Goal: Transaction & Acquisition: Purchase product/service

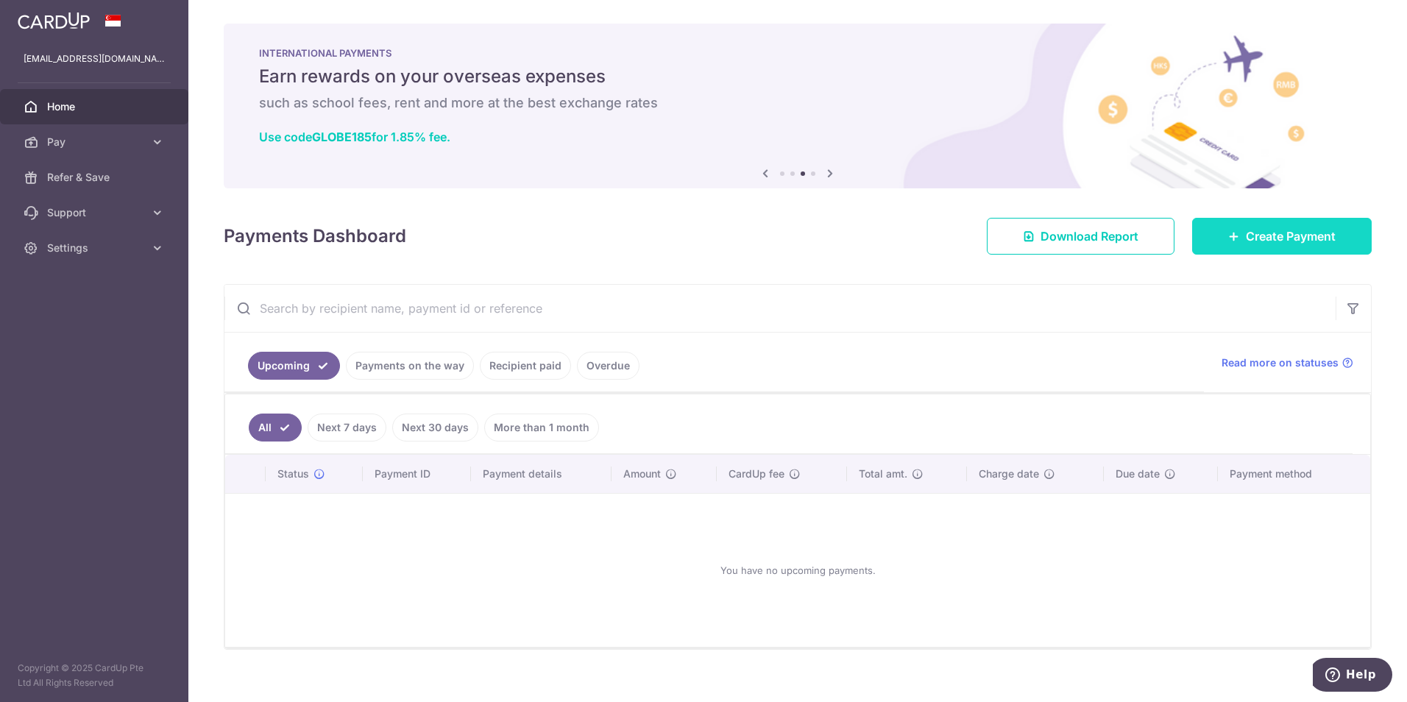
click at [1279, 248] on link "Create Payment" at bounding box center [1282, 236] width 180 height 37
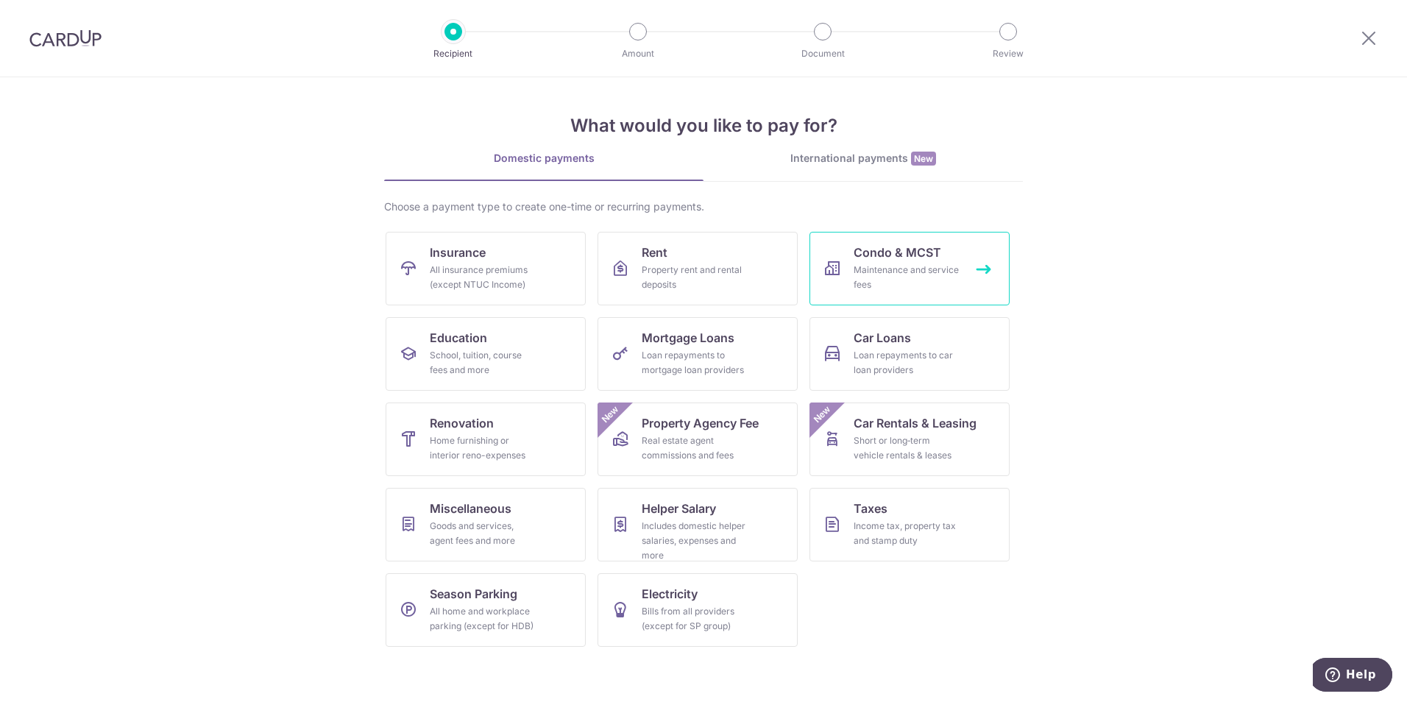
click at [870, 268] on div "Maintenance and service fees" at bounding box center [906, 277] width 106 height 29
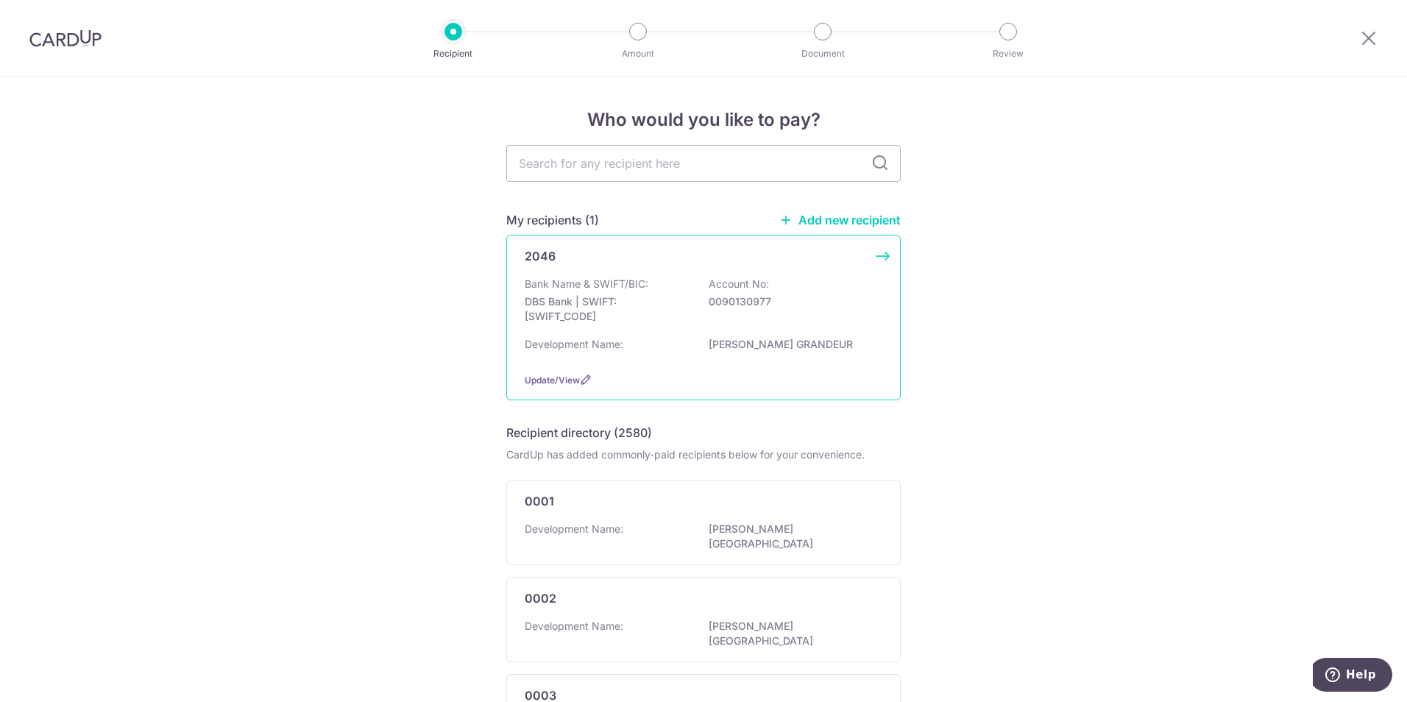
click at [589, 296] on p "DBS Bank | SWIFT: DBSSSGSGXXX" at bounding box center [607, 308] width 165 height 29
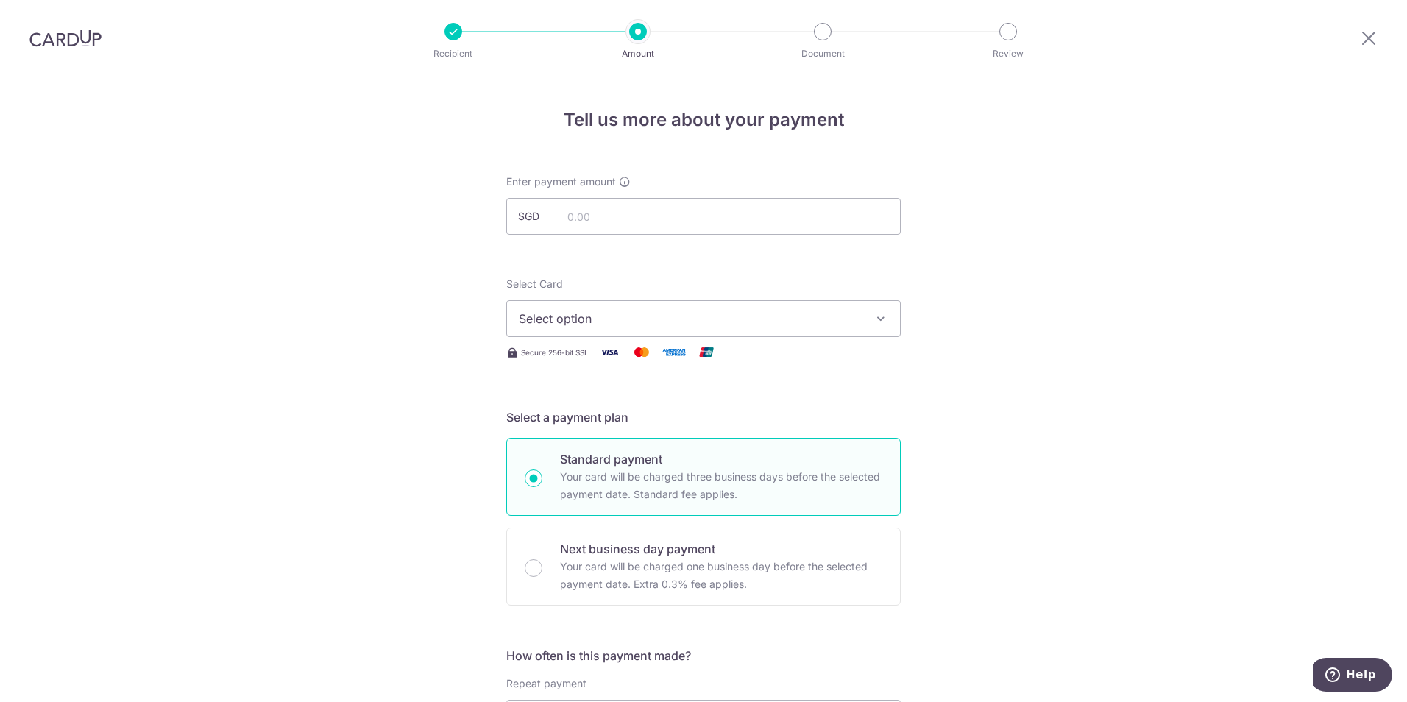
click at [52, 29] on div at bounding box center [65, 38] width 131 height 77
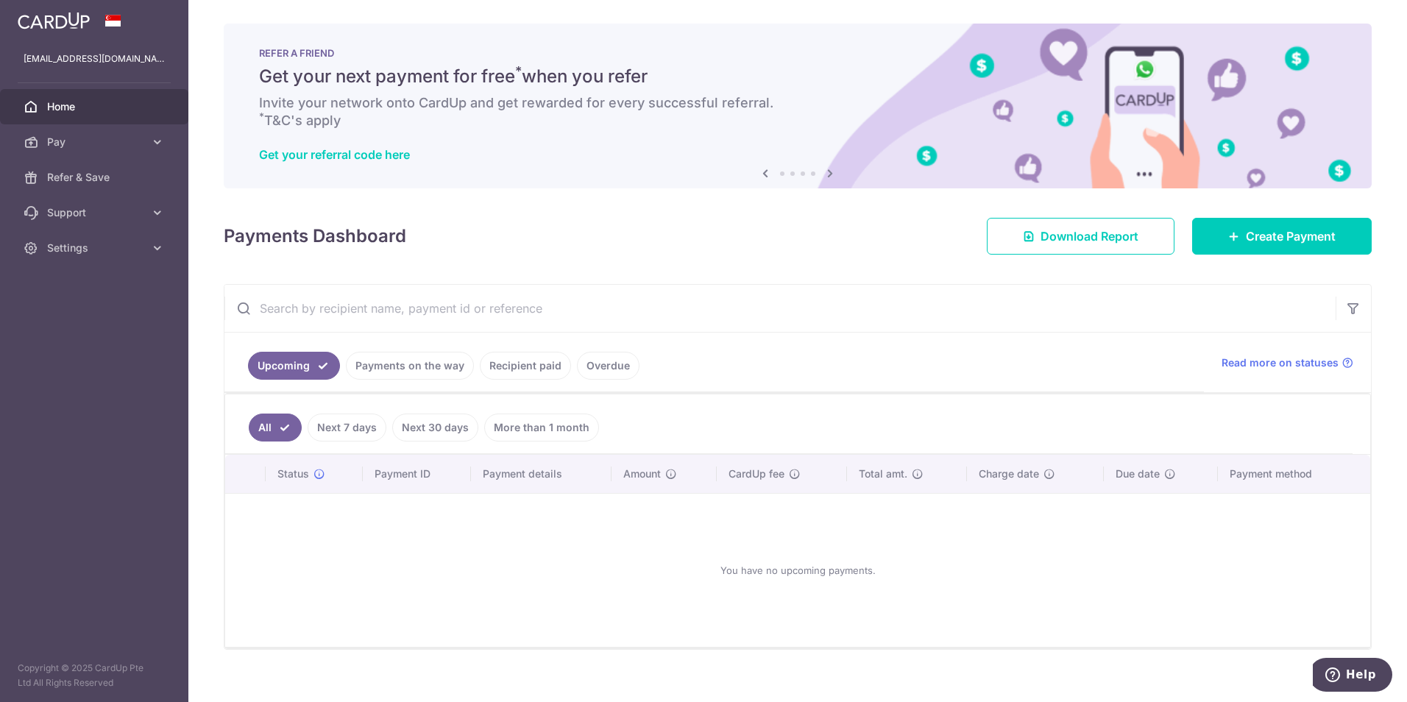
click at [99, 104] on span "Home" at bounding box center [95, 106] width 97 height 15
